Goal: Task Accomplishment & Management: Use online tool/utility

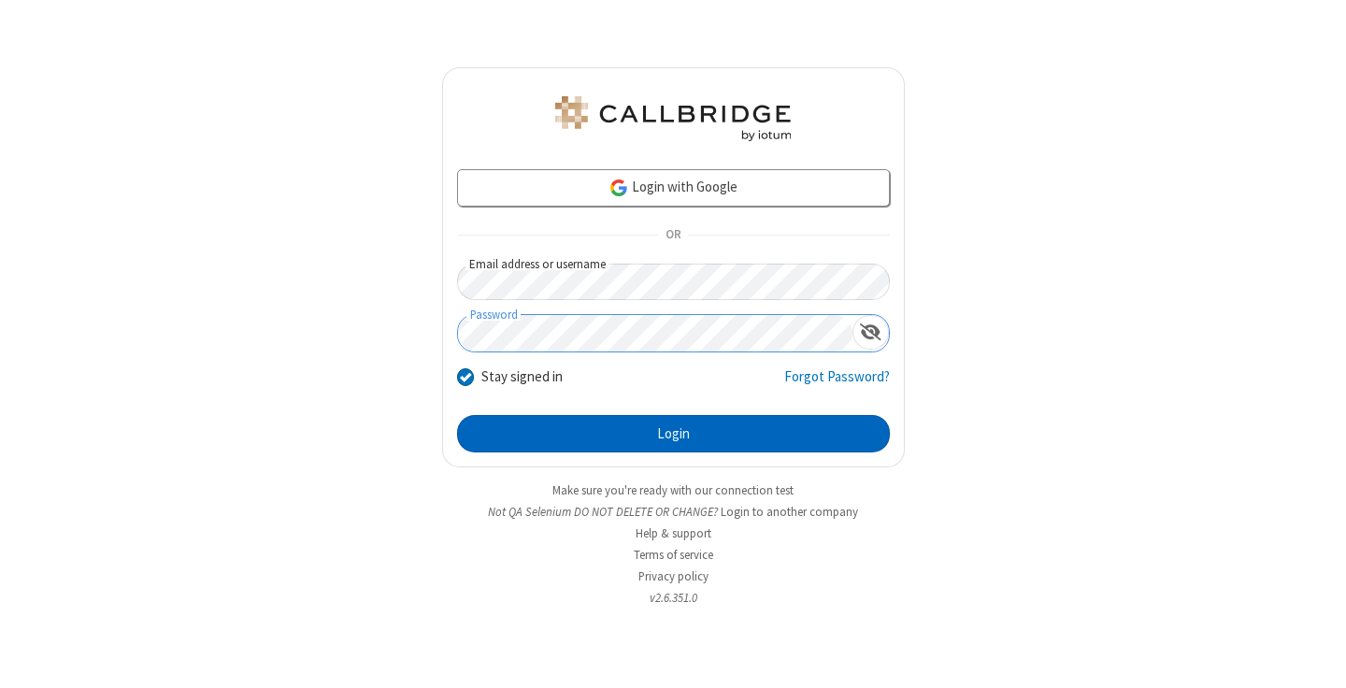
click at [673, 434] on button "Login" at bounding box center [673, 433] width 433 height 37
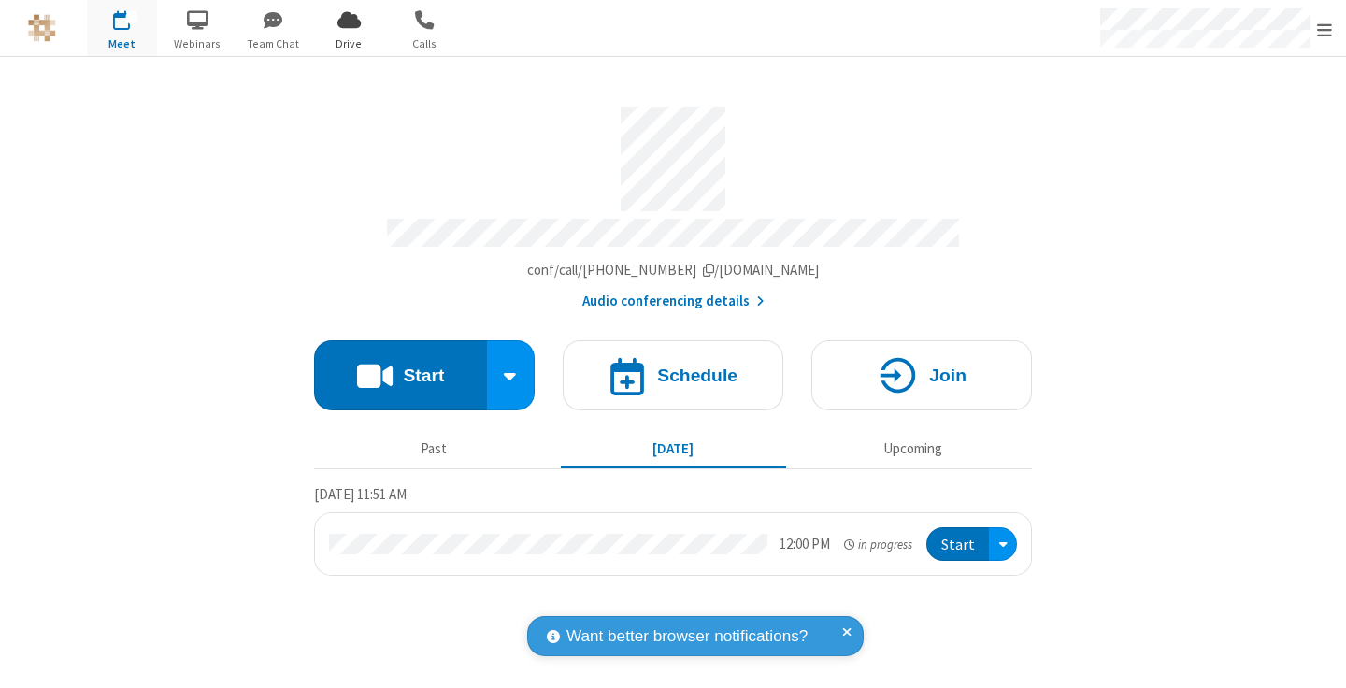
click at [1325, 29] on span "Open menu" at bounding box center [1324, 30] width 15 height 19
click at [349, 43] on span "Drive" at bounding box center [349, 44] width 70 height 17
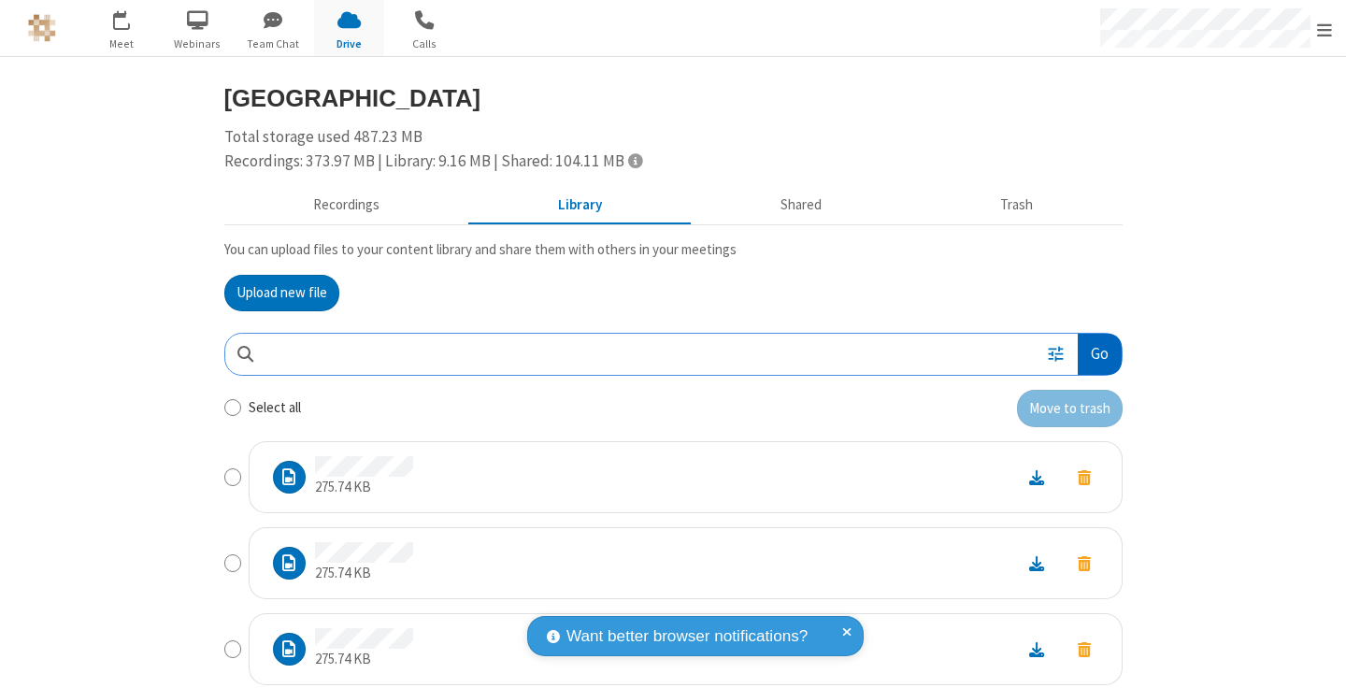
click at [1092, 353] on button "Go" at bounding box center [1099, 355] width 43 height 42
click at [281, 293] on button "Upload new file" at bounding box center [281, 293] width 115 height 37
